Goal: Transaction & Acquisition: Purchase product/service

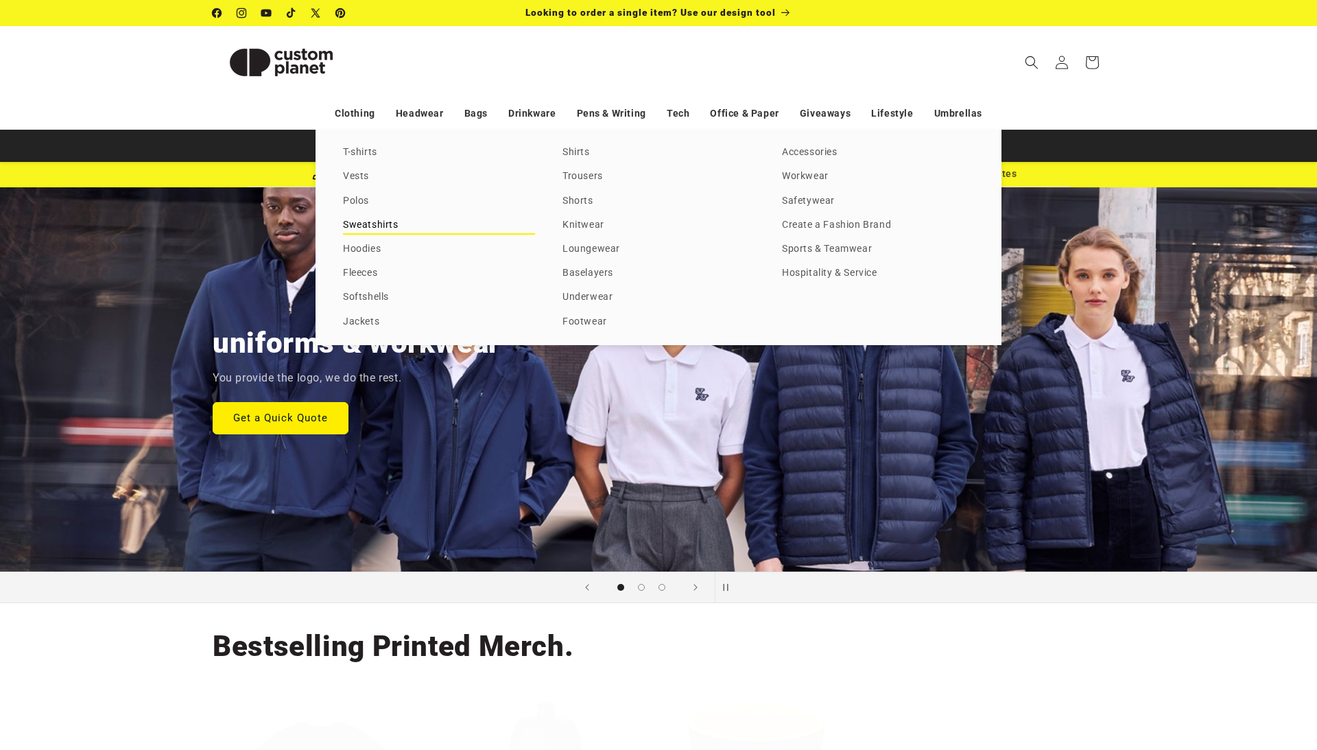
click at [379, 228] on link "Sweatshirts" at bounding box center [439, 225] width 192 height 19
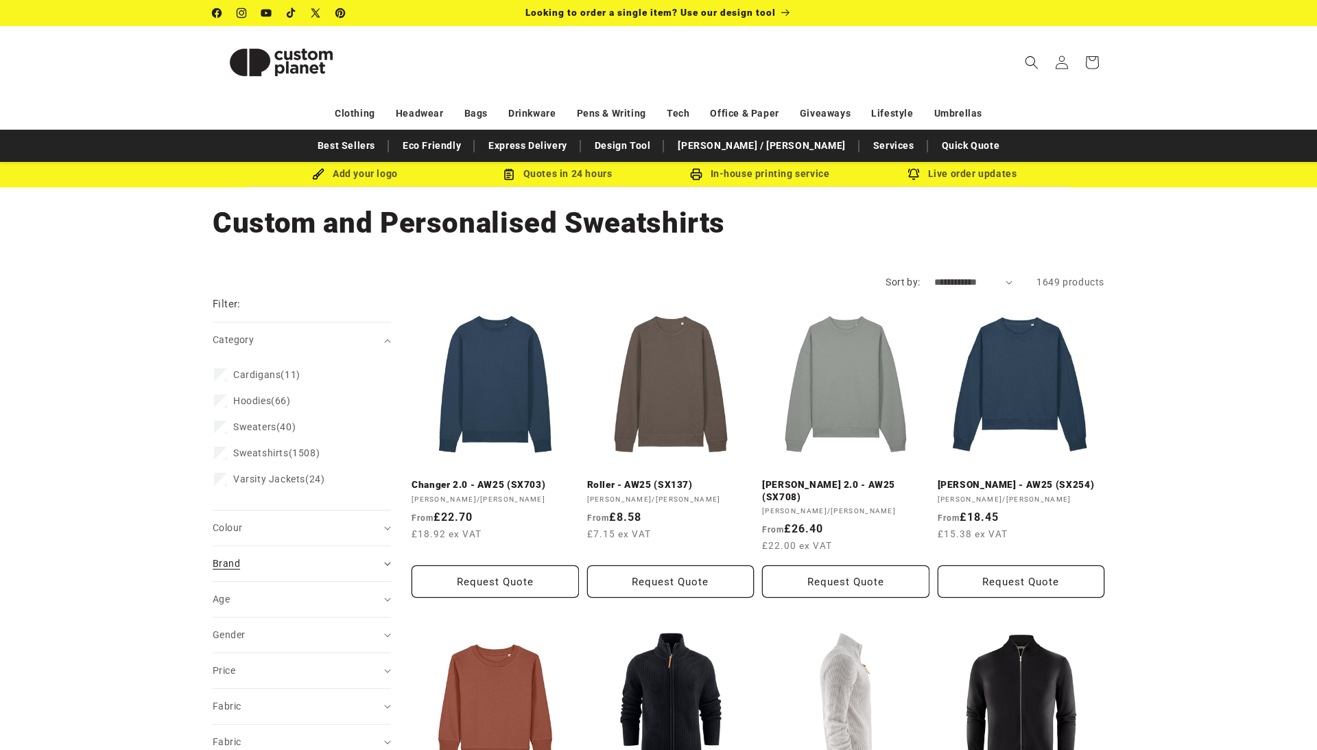
click at [213, 571] on div "Brand (0)" at bounding box center [296, 563] width 167 height 14
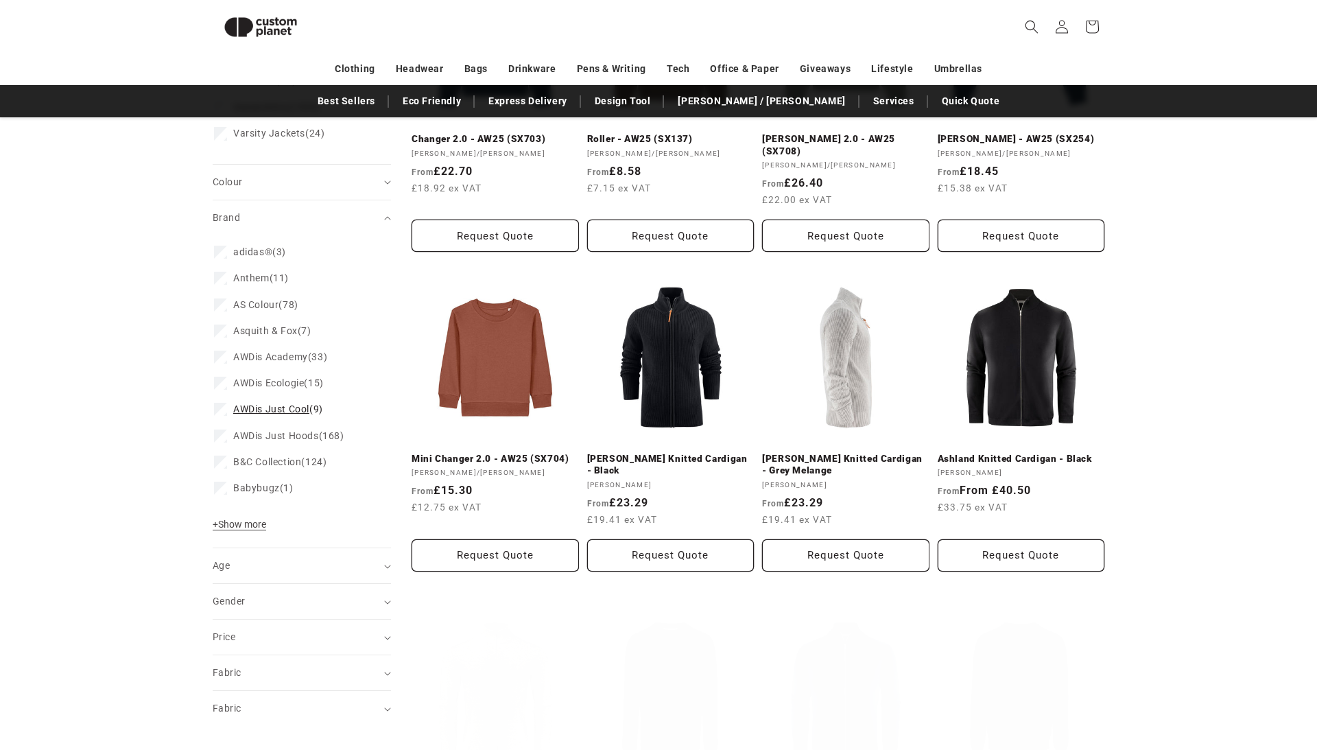
scroll to position [335, 0]
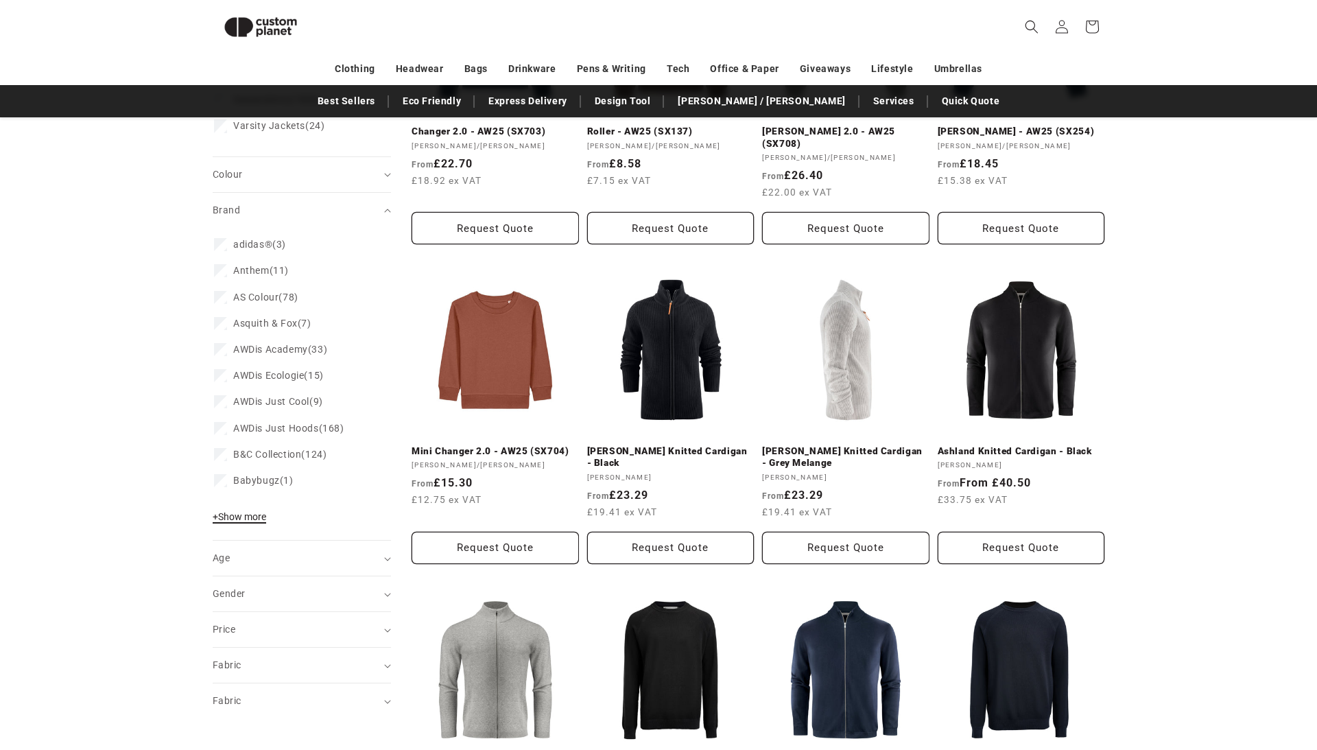
click at [213, 522] on span "+ Show more" at bounding box center [239, 516] width 53 height 11
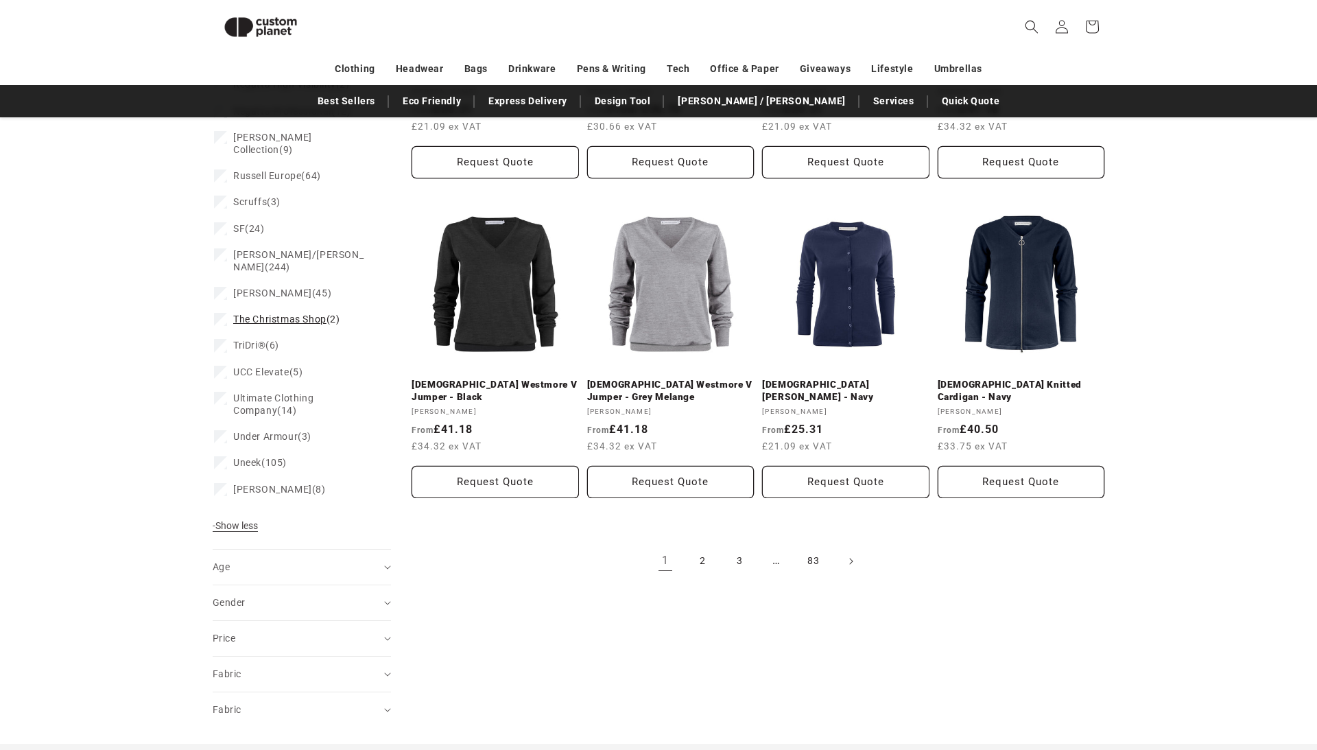
scroll to position [1358, 0]
click at [233, 273] on span "[PERSON_NAME]/[PERSON_NAME]" at bounding box center [298, 261] width 130 height 23
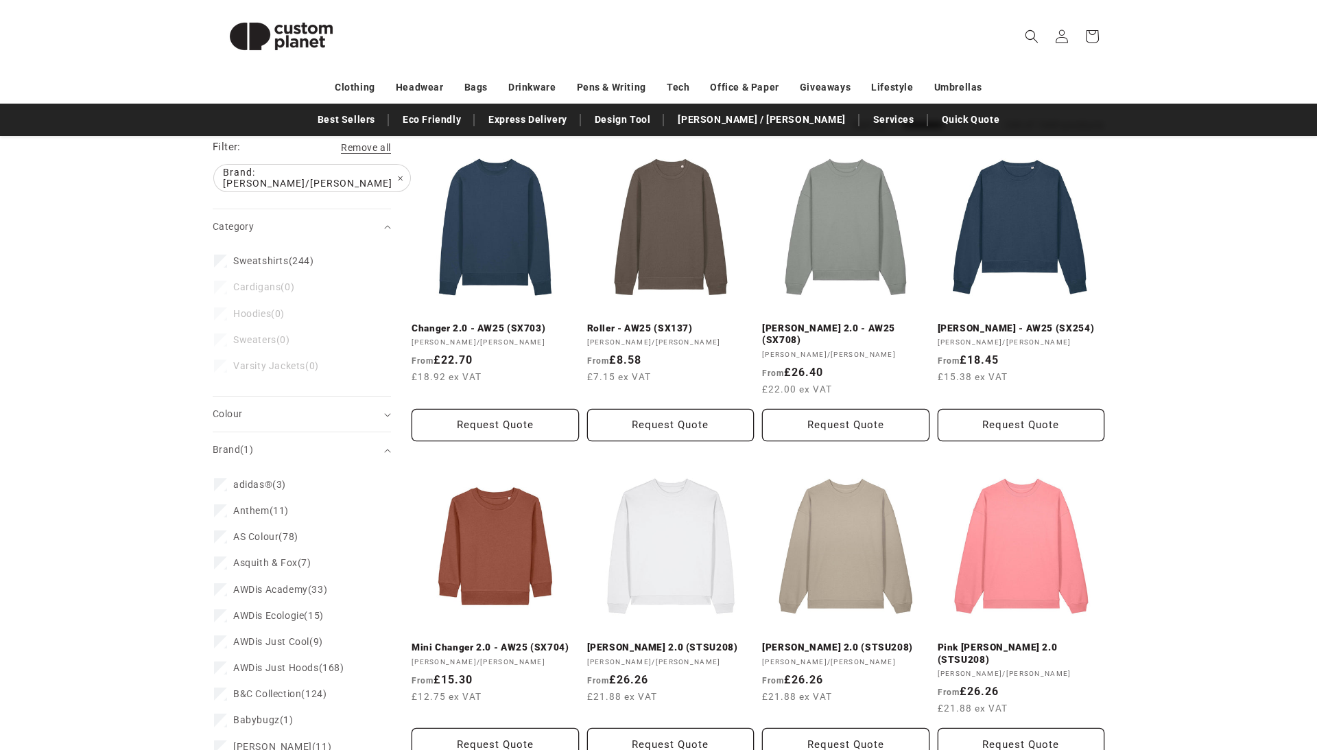
scroll to position [165, 0]
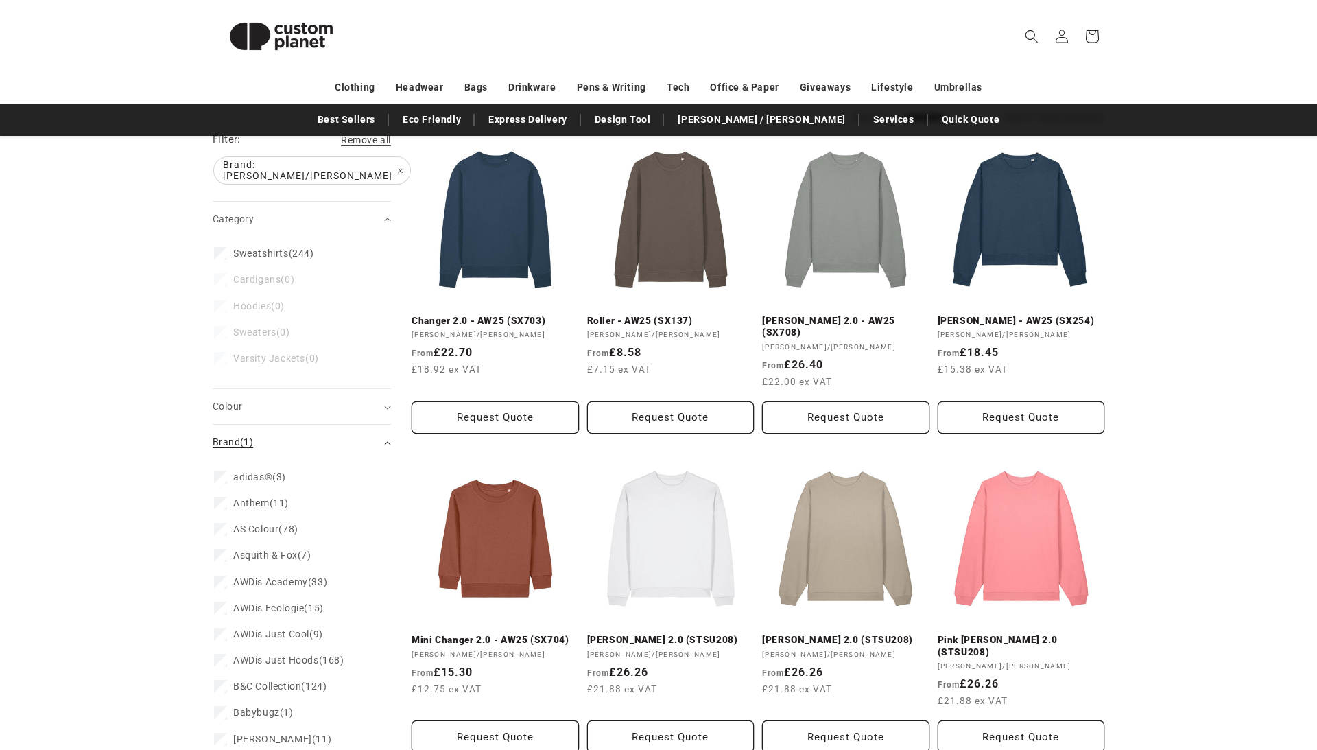
click at [384, 445] on icon "Brand (1 selected)" at bounding box center [387, 443] width 7 height 4
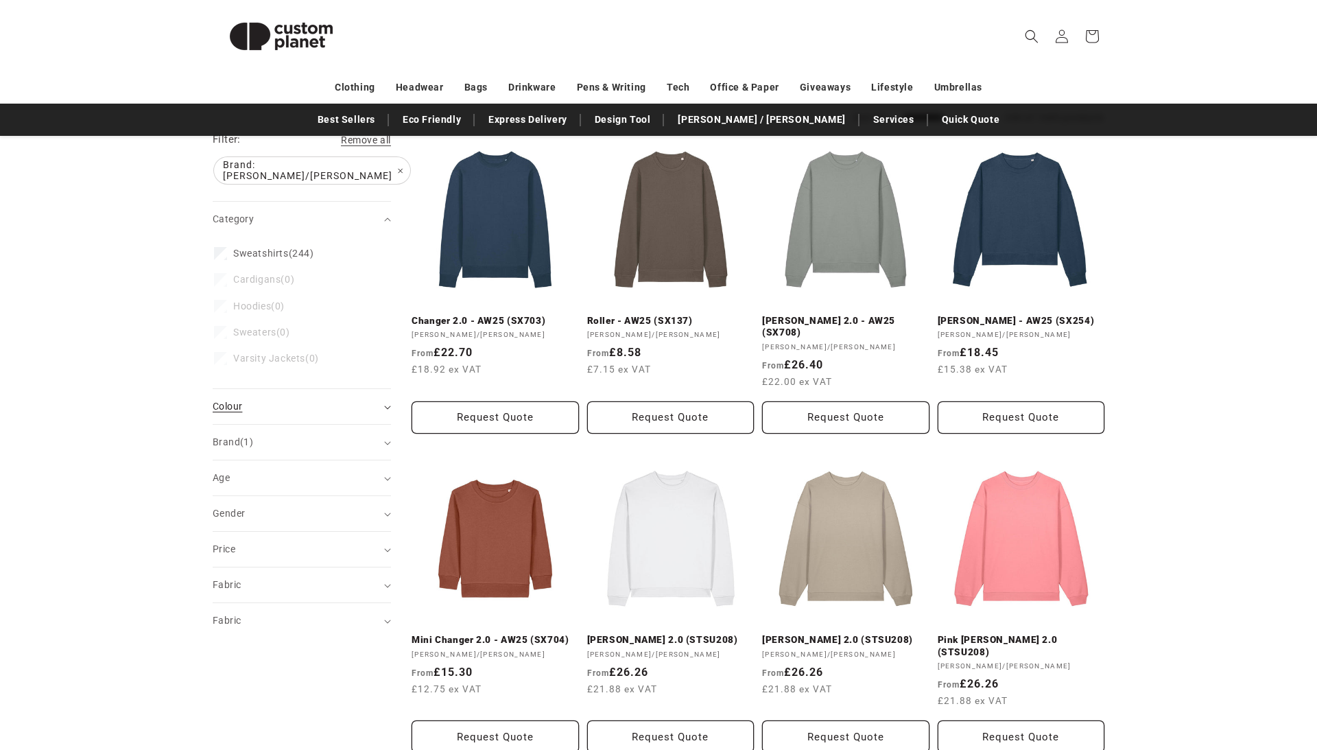
click at [384, 409] on icon "Colour (0 selected)" at bounding box center [387, 407] width 7 height 4
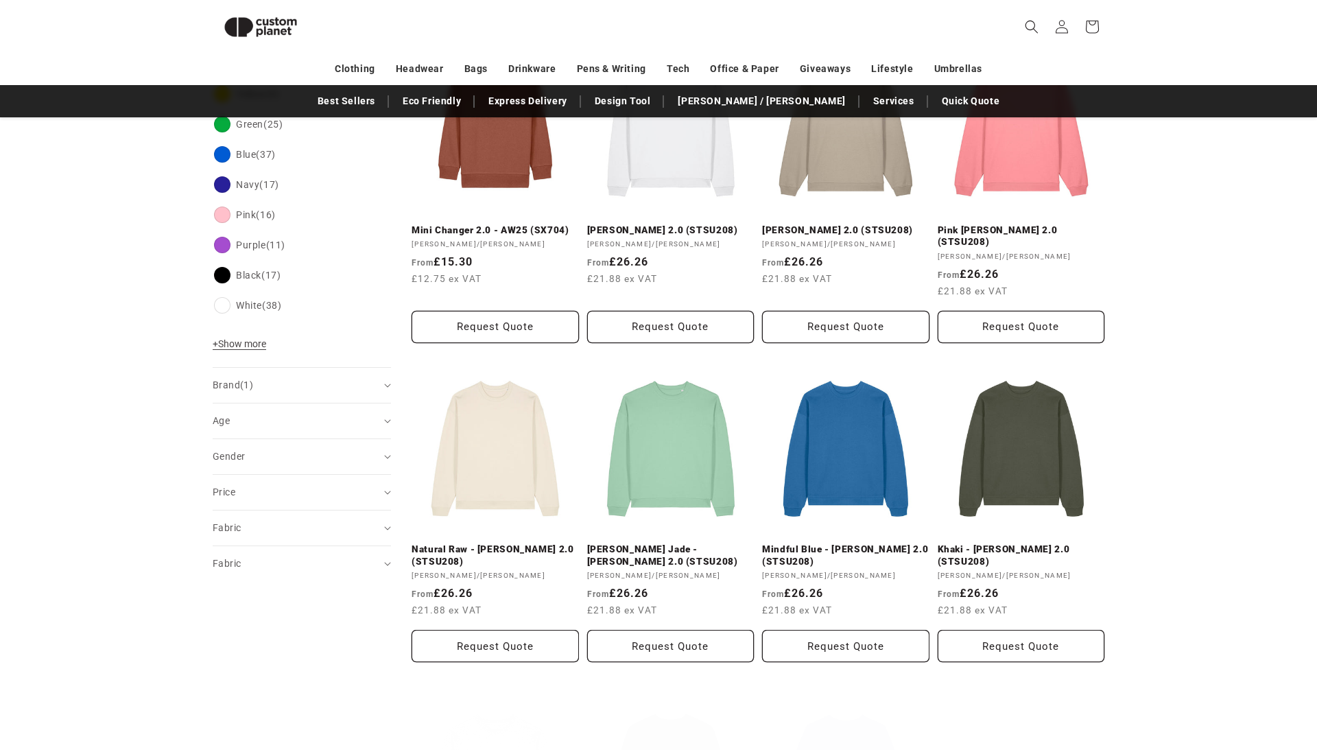
scroll to position [547, 0]
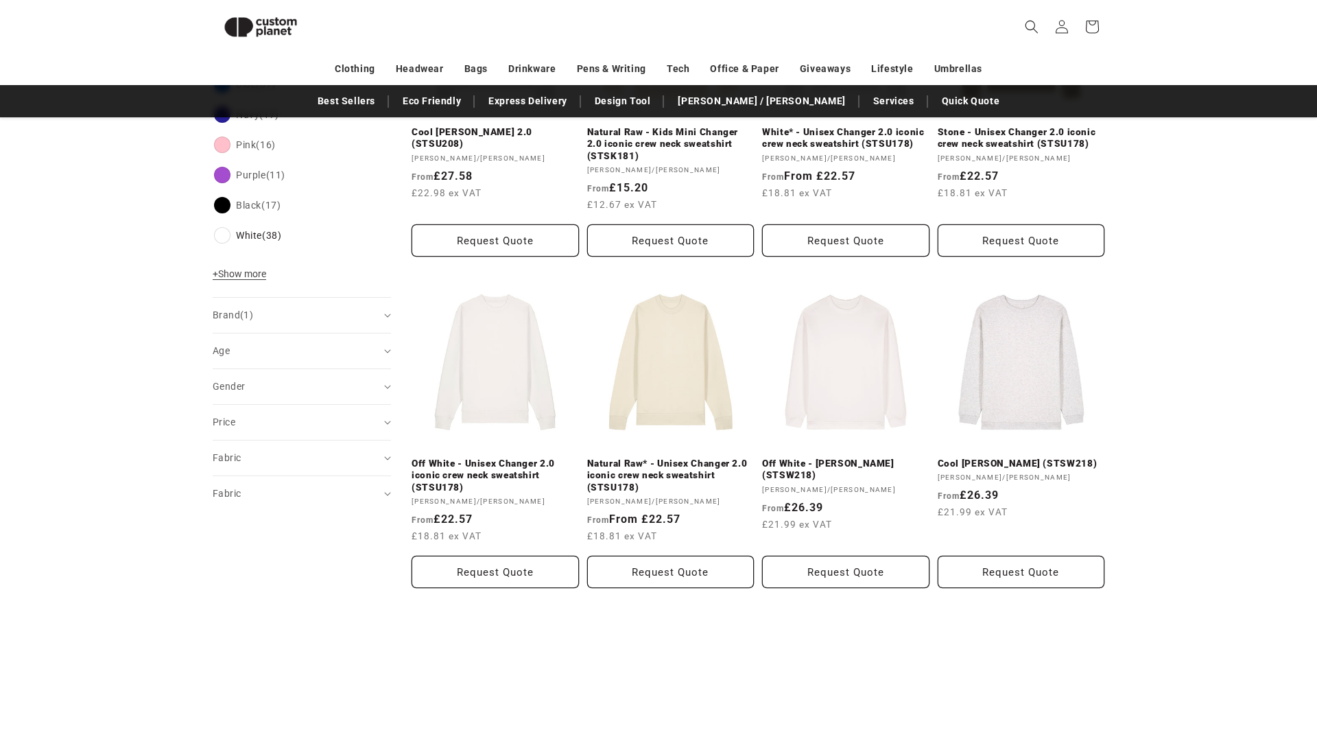
scroll to position [667, 0]
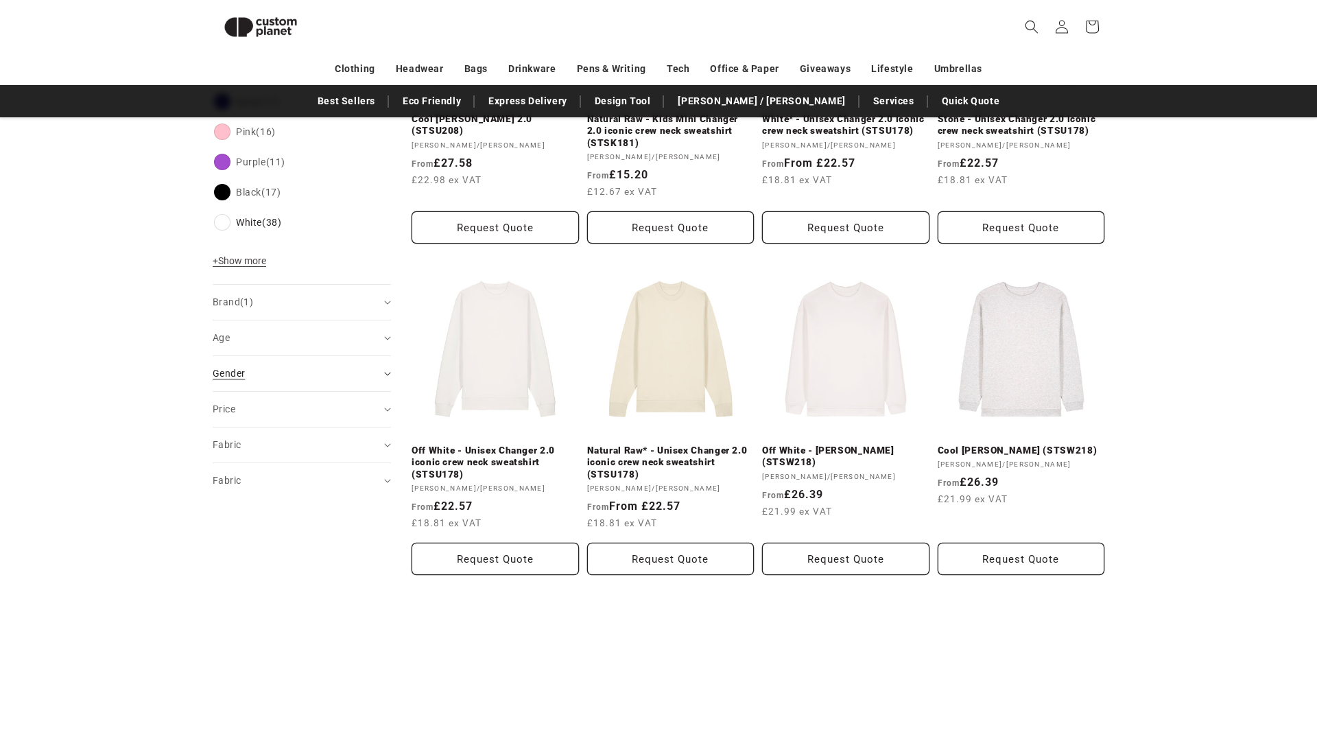
click at [314, 381] on div "Gender (0)" at bounding box center [296, 373] width 167 height 14
click at [214, 473] on label "Unisex (26) Unisex (26 products)" at bounding box center [297, 460] width 167 height 26
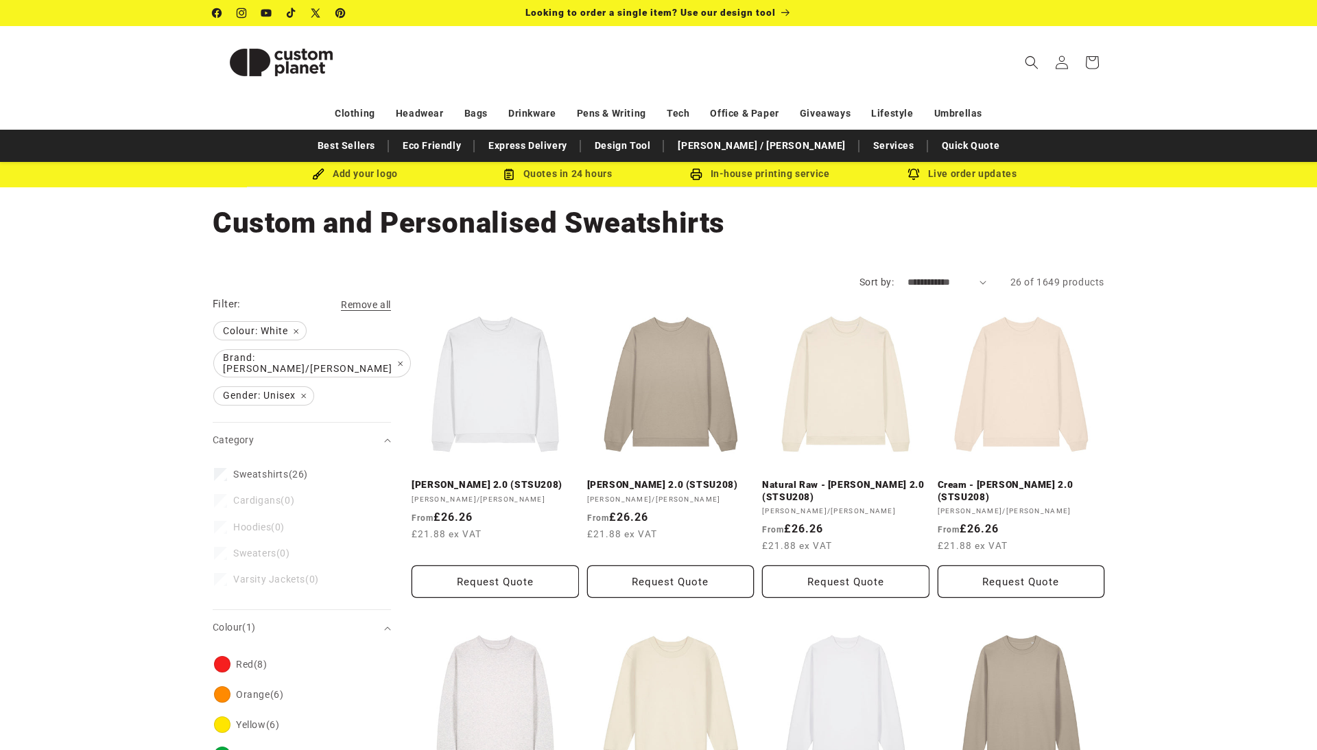
select select "**********"
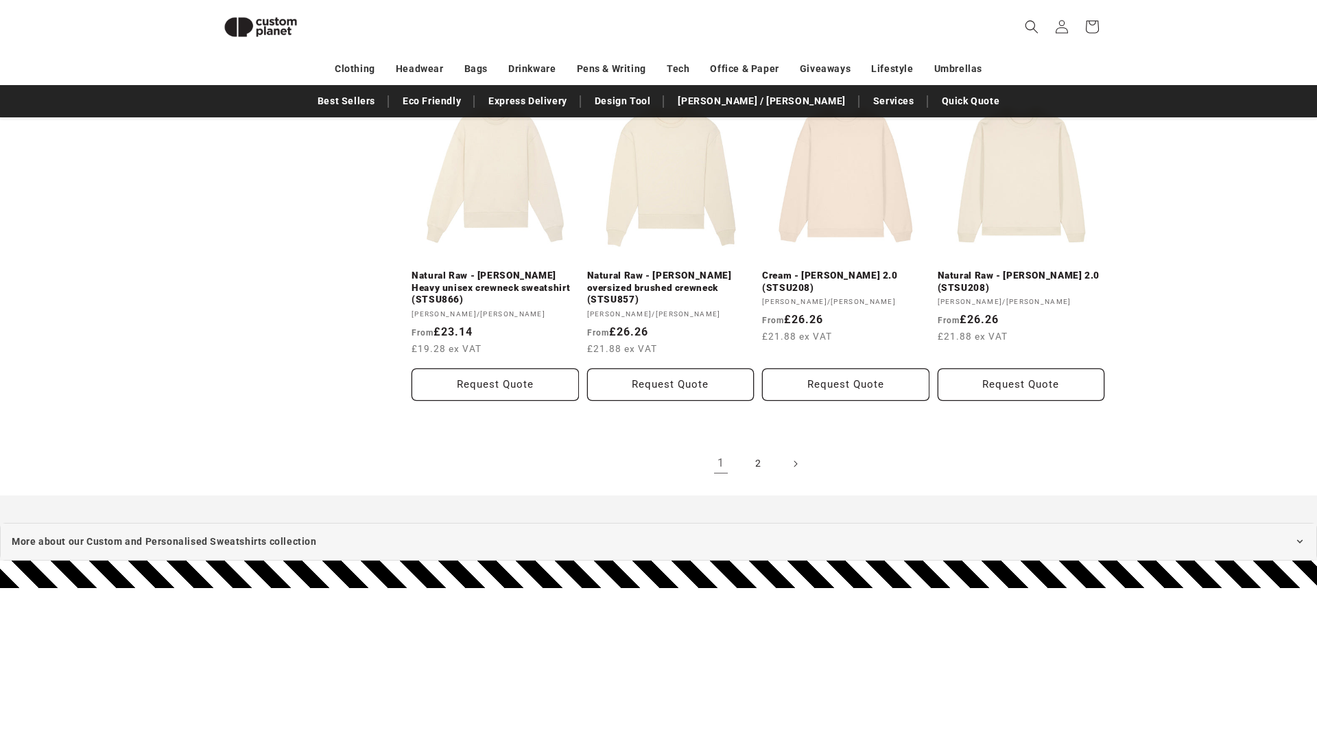
scroll to position [1511, 0]
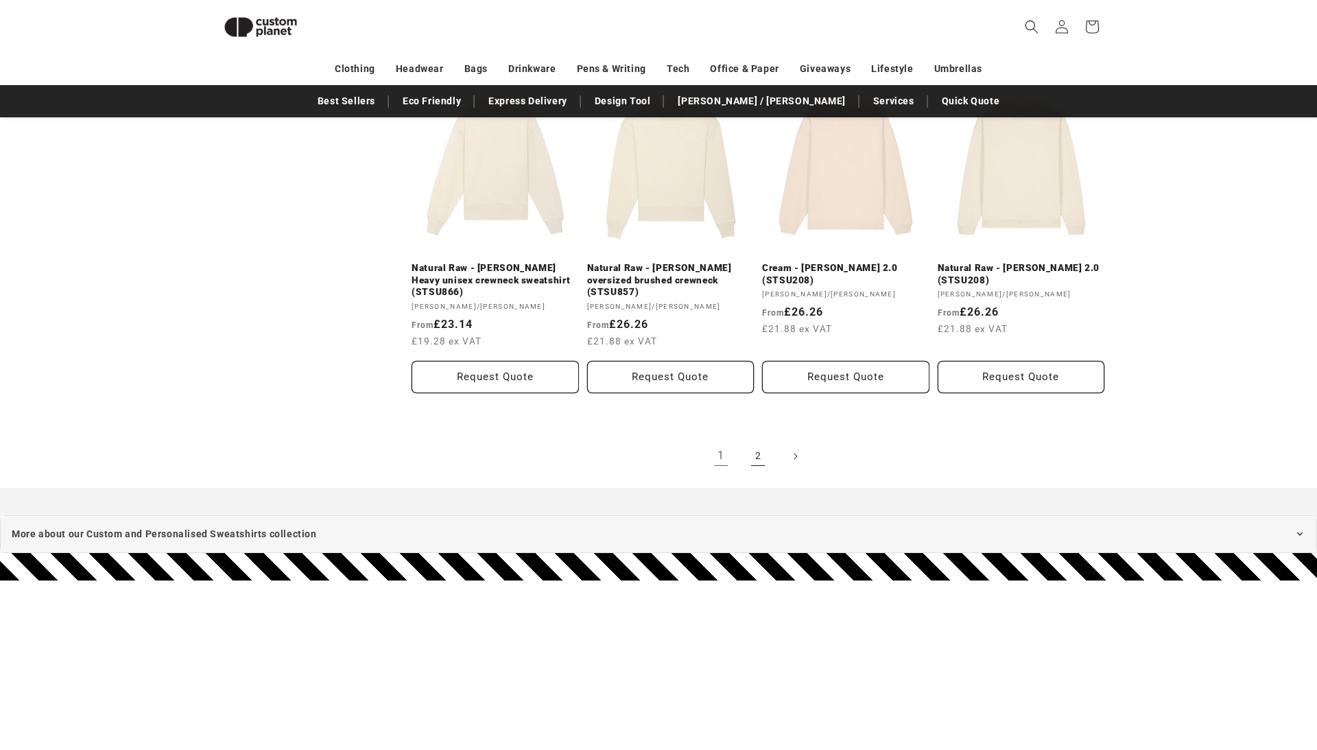
click at [773, 471] on link "2" at bounding box center [758, 456] width 30 height 30
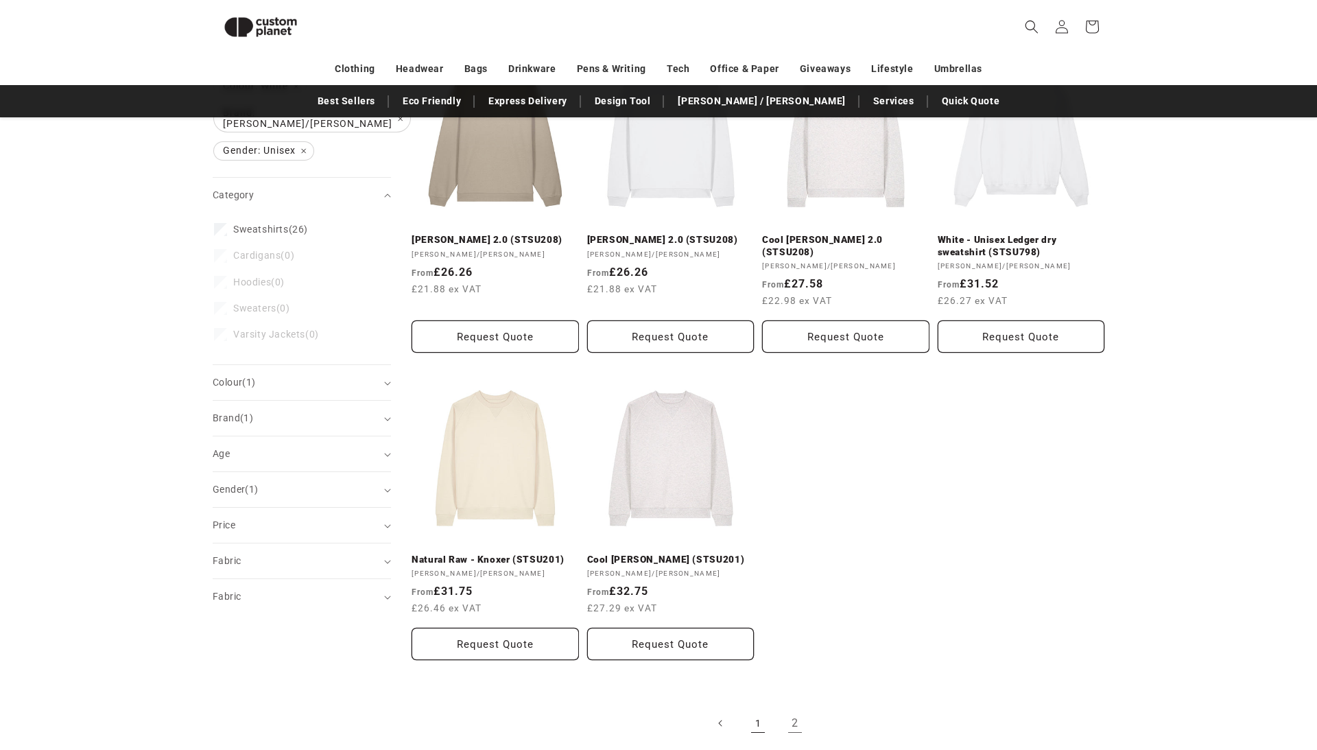
scroll to position [117, 0]
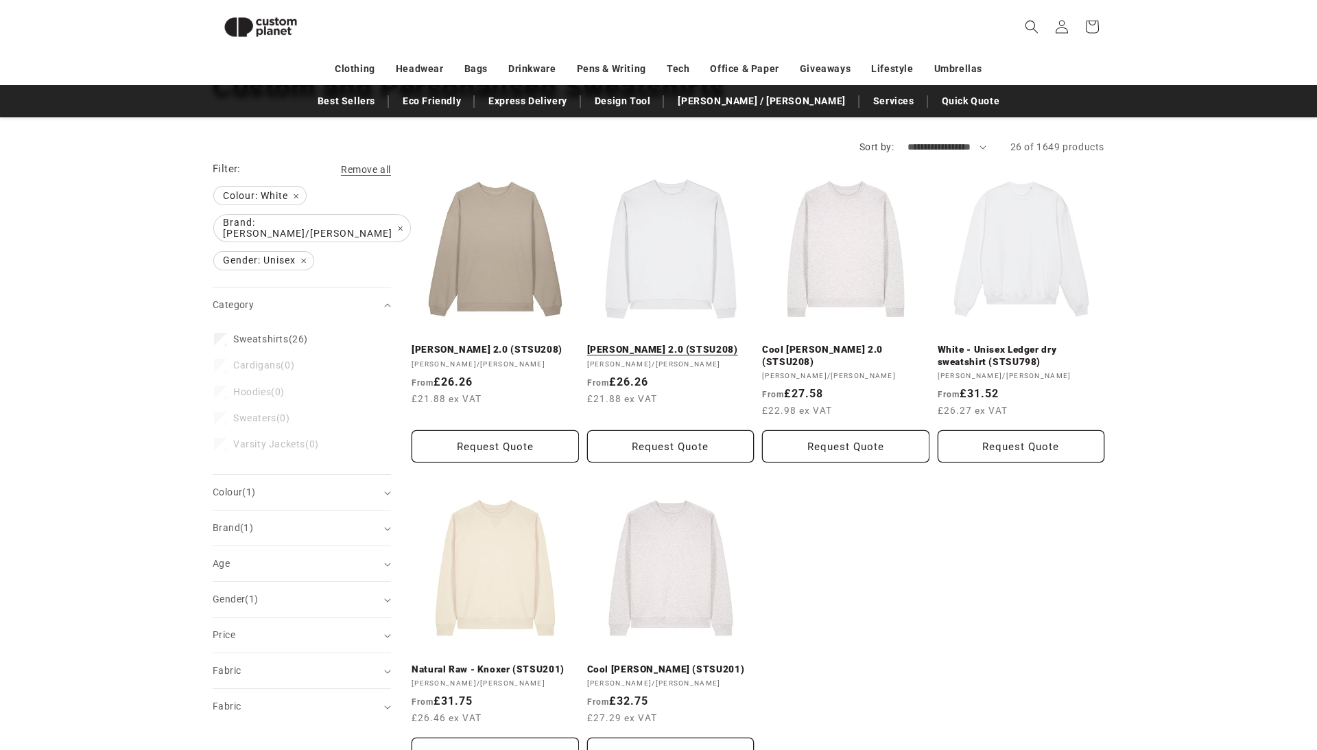
click at [672, 356] on link "[PERSON_NAME] 2.0 (STSU208)" at bounding box center [670, 350] width 167 height 12
